Goal: Information Seeking & Learning: Find specific fact

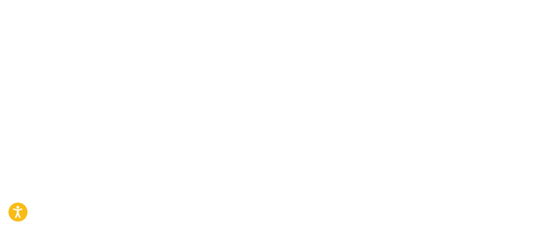
click at [213, 91] on body "Press Option+1 for screen-reader mode, Option+0 to cancel Accessibility Screen-…" at bounding box center [271, 115] width 542 height 230
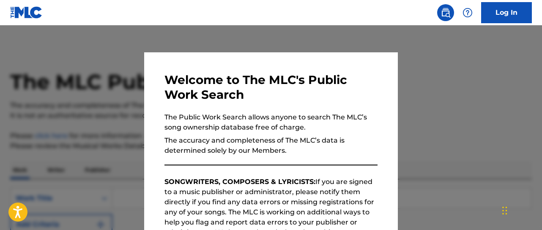
click at [418, 108] on div at bounding box center [271, 140] width 542 height 230
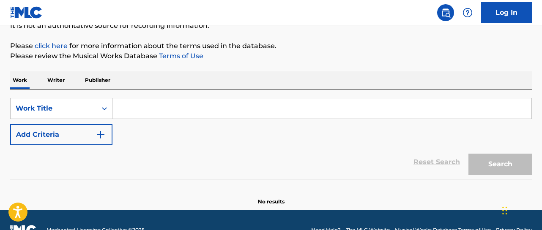
scroll to position [97, 0]
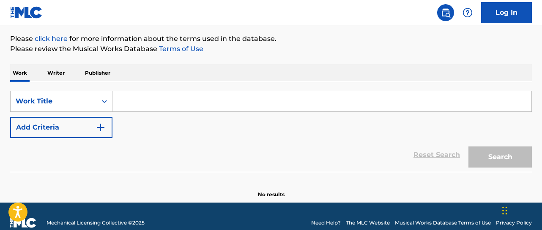
click at [188, 96] on input "Search Form" at bounding box center [321, 101] width 419 height 20
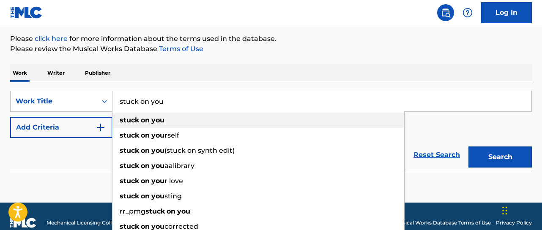
type input "stuck on you"
click at [183, 119] on div "stuck on you" at bounding box center [258, 120] width 292 height 15
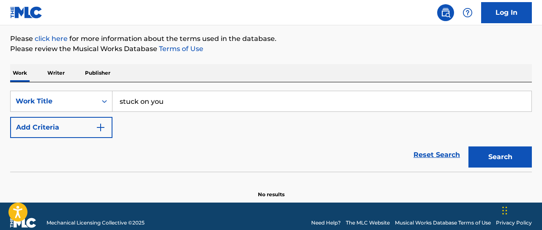
click at [103, 128] on img "Search Form" at bounding box center [101, 128] width 10 height 10
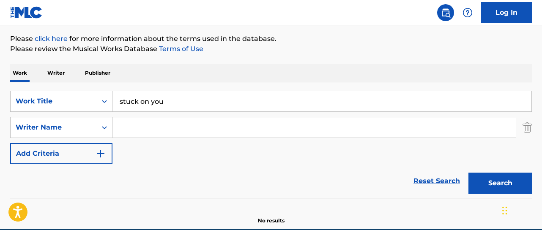
click at [133, 128] on input "Search Form" at bounding box center [313, 127] width 403 height 20
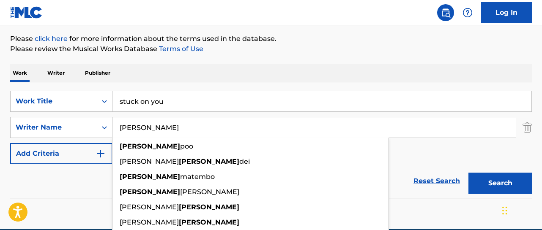
type input "[PERSON_NAME]"
click at [471, 181] on button "Search" at bounding box center [499, 183] width 63 height 21
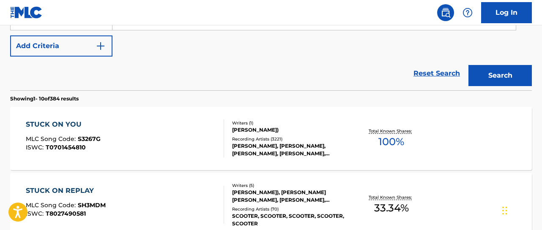
scroll to position [208, 0]
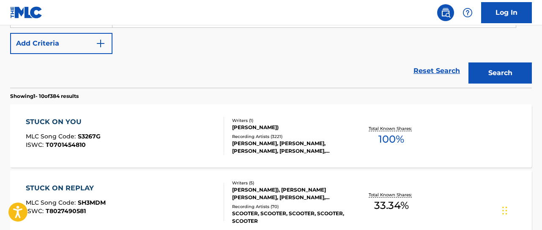
click at [75, 126] on div "STUCK ON YOU" at bounding box center [63, 122] width 75 height 10
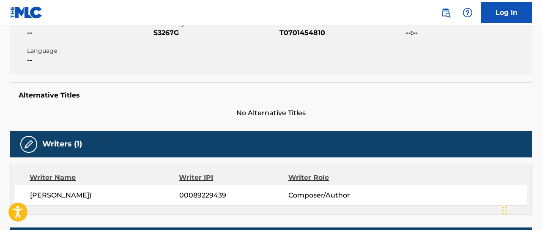
scroll to position [167, 0]
